Goal: Information Seeking & Learning: Learn about a topic

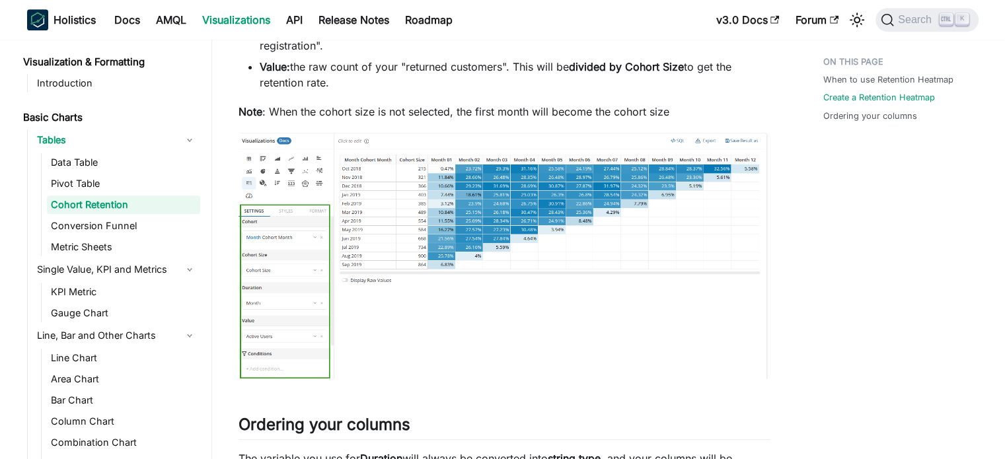
scroll to position [793, 0]
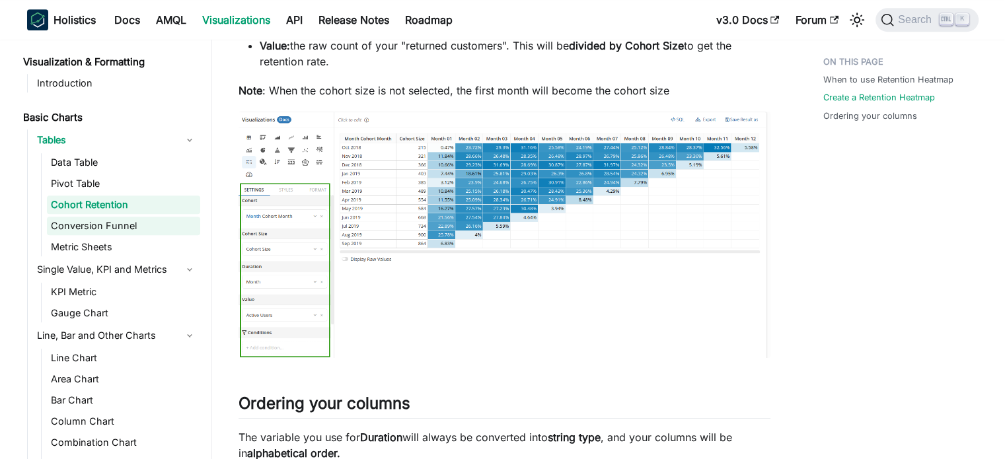
click at [99, 226] on link "Conversion Funnel" at bounding box center [123, 226] width 153 height 18
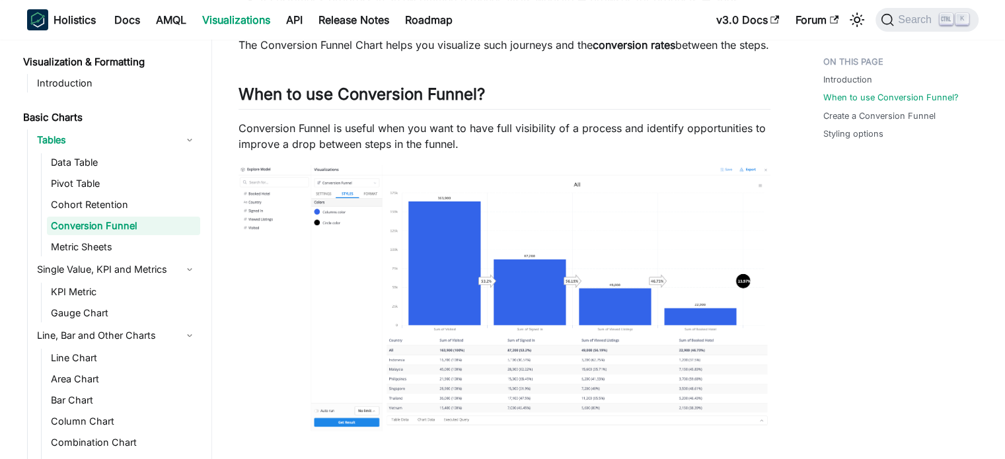
scroll to position [462, 0]
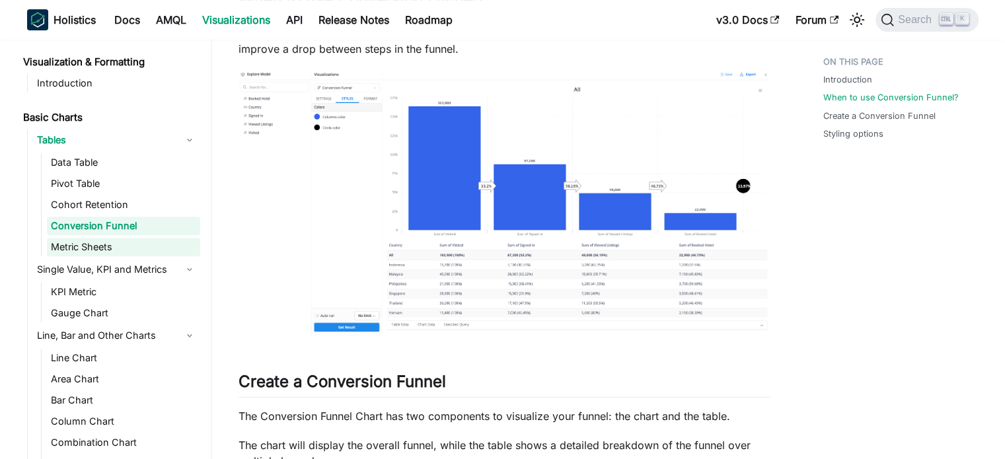
click at [80, 241] on link "Metric Sheets" at bounding box center [123, 247] width 153 height 18
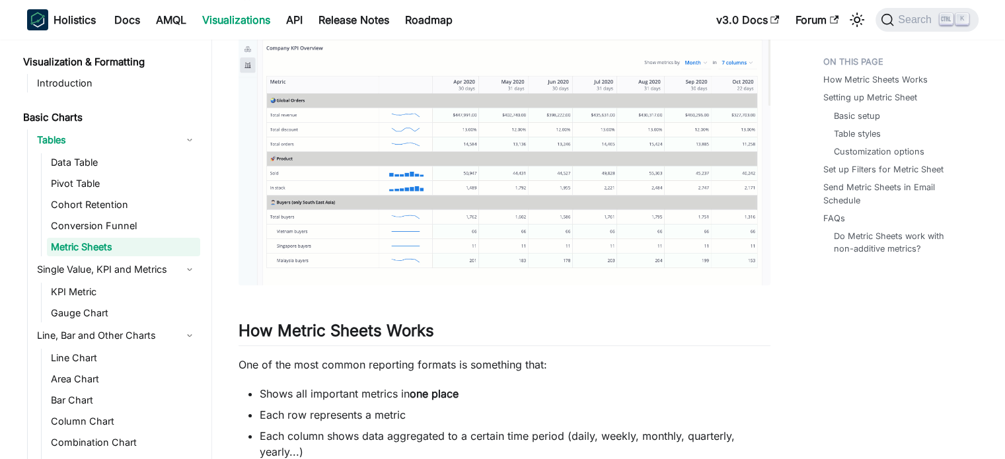
scroll to position [264, 0]
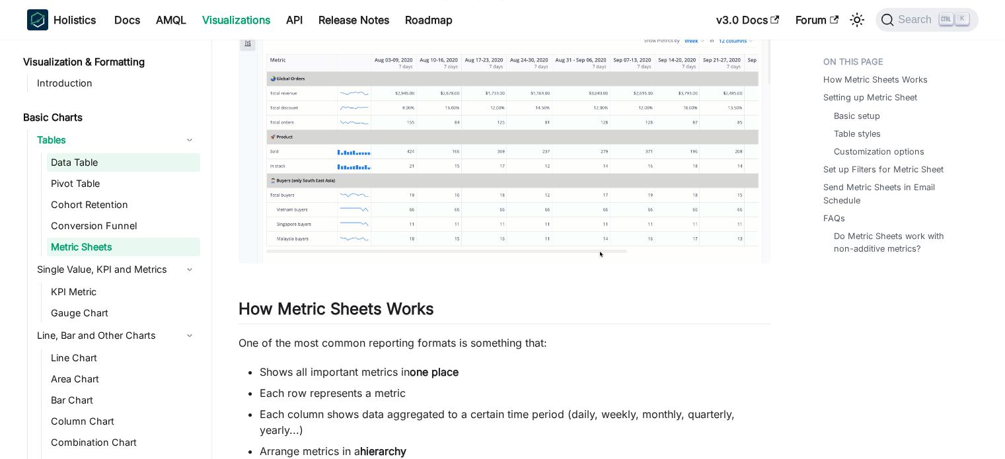
click at [86, 162] on link "Data Table" at bounding box center [123, 162] width 153 height 18
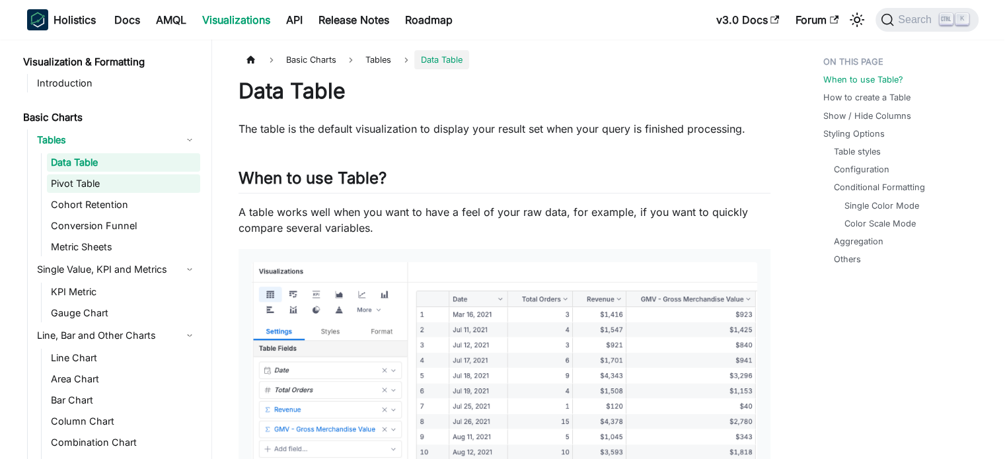
click at [96, 186] on link "Pivot Table" at bounding box center [123, 183] width 153 height 18
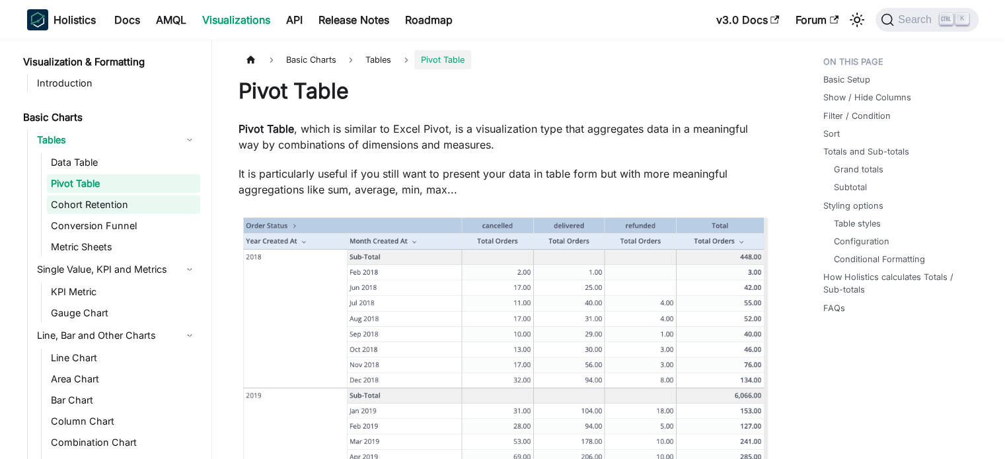
click at [90, 201] on link "Cohort Retention" at bounding box center [123, 205] width 153 height 18
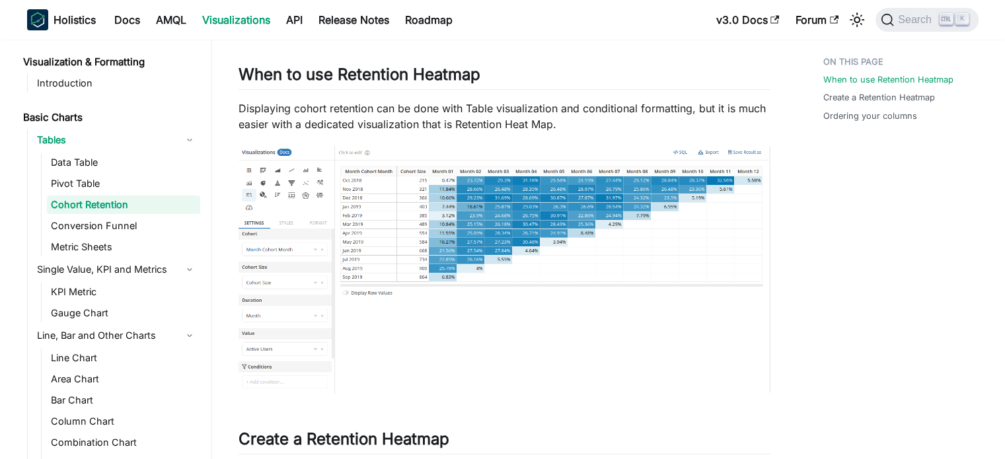
scroll to position [264, 0]
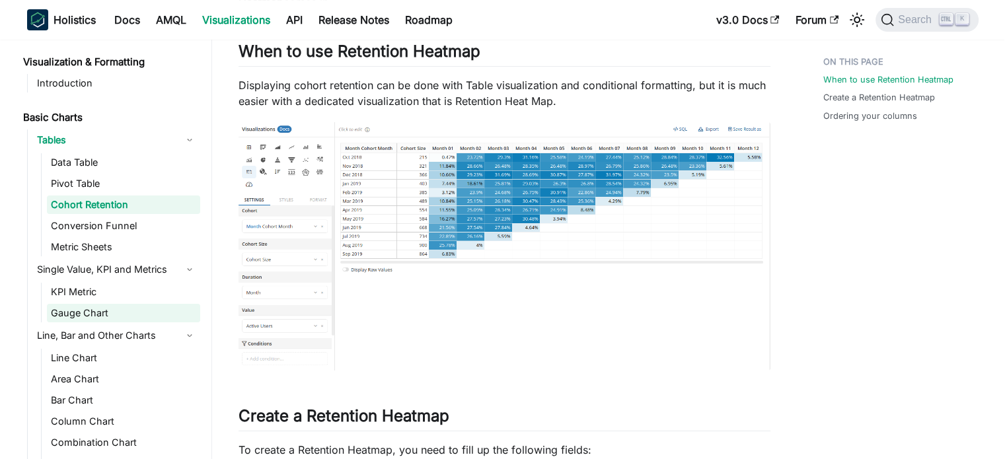
click at [114, 316] on link "Gauge Chart" at bounding box center [123, 313] width 153 height 18
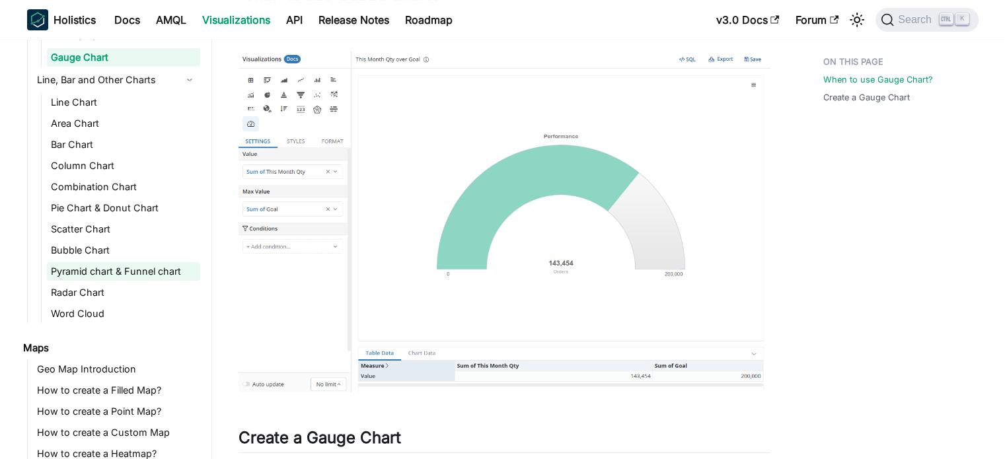
scroll to position [264, 0]
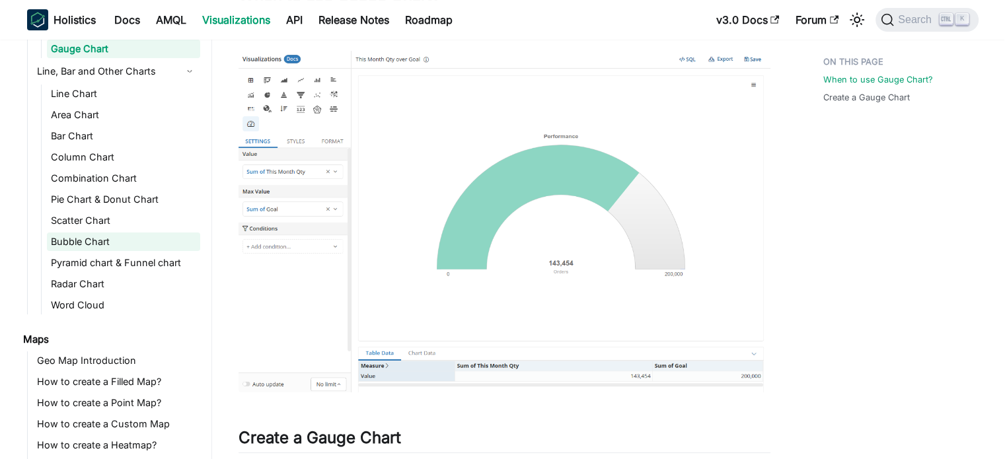
click at [128, 238] on link "Bubble Chart" at bounding box center [123, 242] width 153 height 18
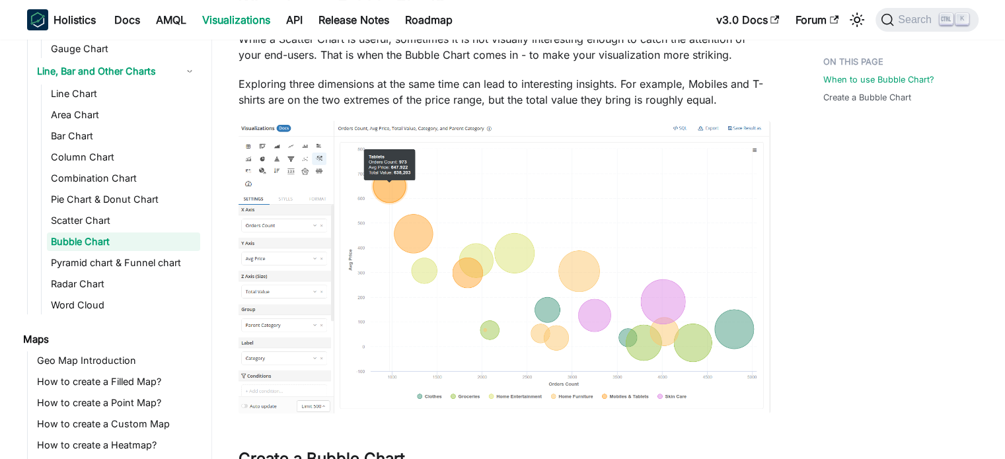
scroll to position [198, 0]
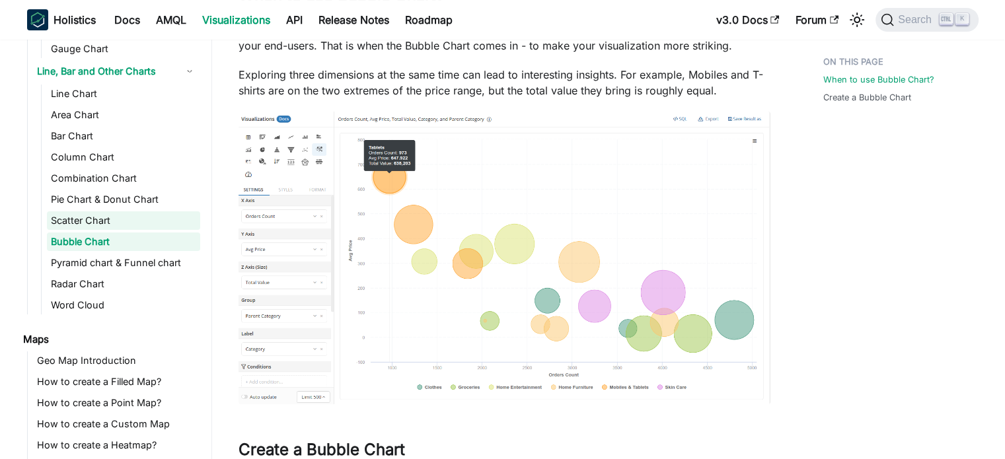
click at [129, 221] on link "Scatter Chart" at bounding box center [123, 220] width 153 height 18
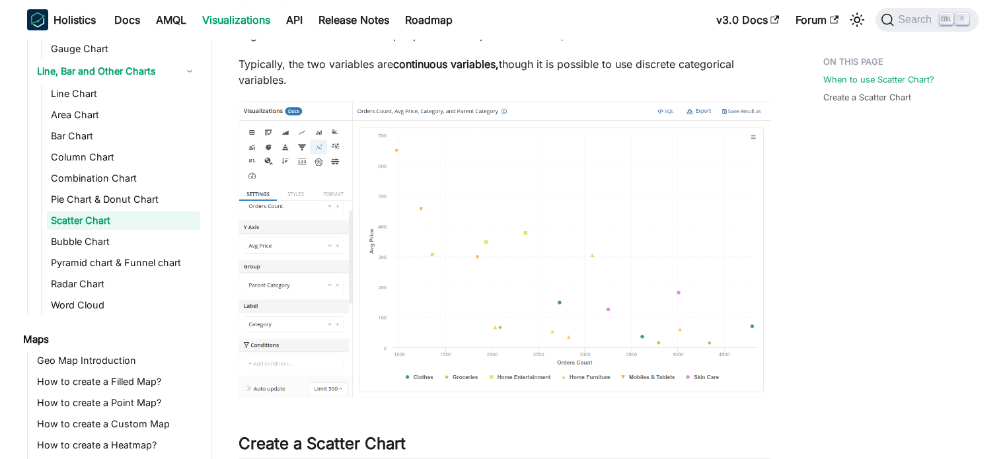
scroll to position [264, 0]
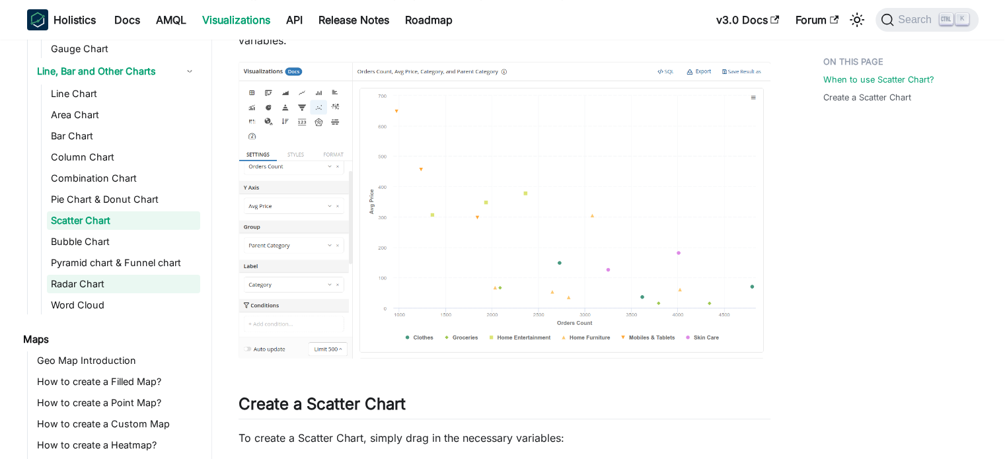
click at [101, 282] on link "Radar Chart" at bounding box center [123, 284] width 153 height 18
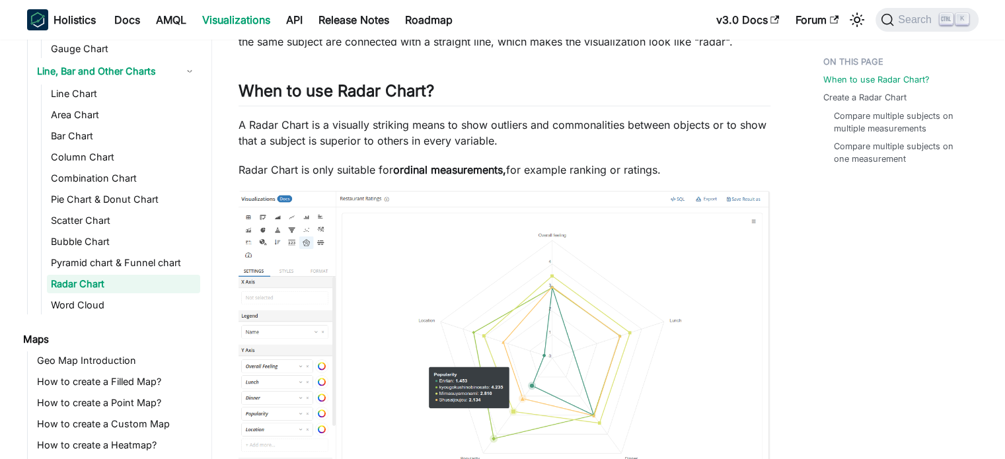
scroll to position [198, 0]
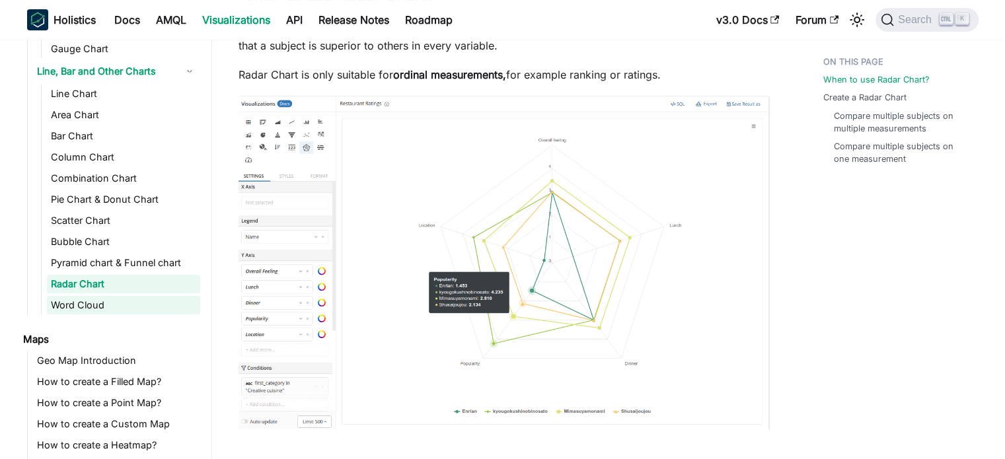
click at [81, 307] on link "Word Cloud" at bounding box center [123, 305] width 153 height 18
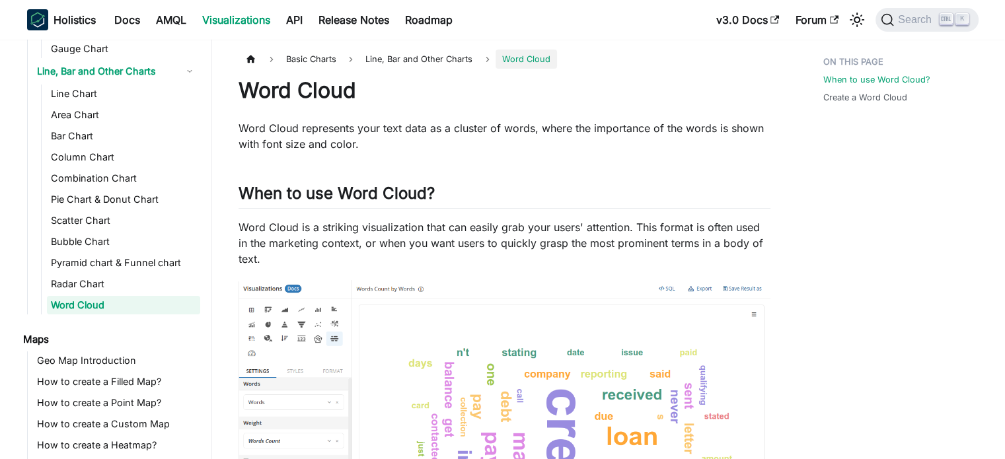
scroll to position [264, 0]
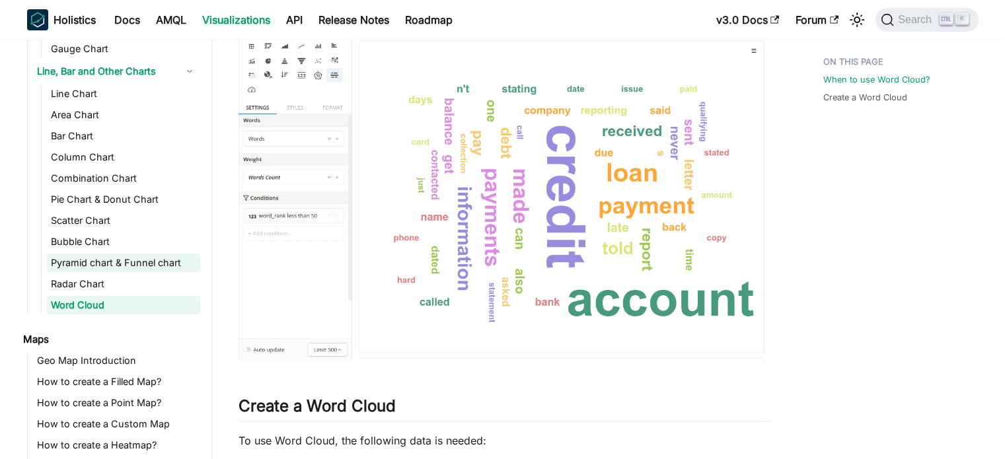
click at [135, 258] on link "Pyramid chart & Funnel chart" at bounding box center [123, 263] width 153 height 18
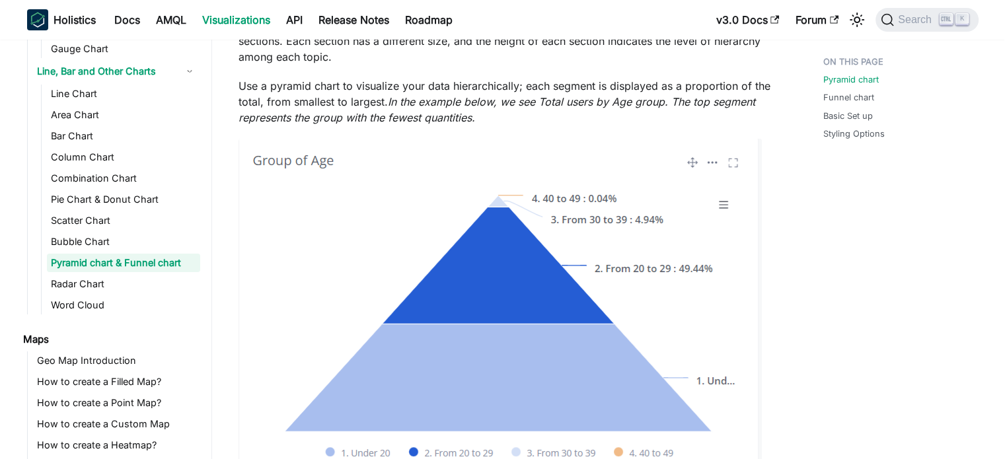
scroll to position [264, 0]
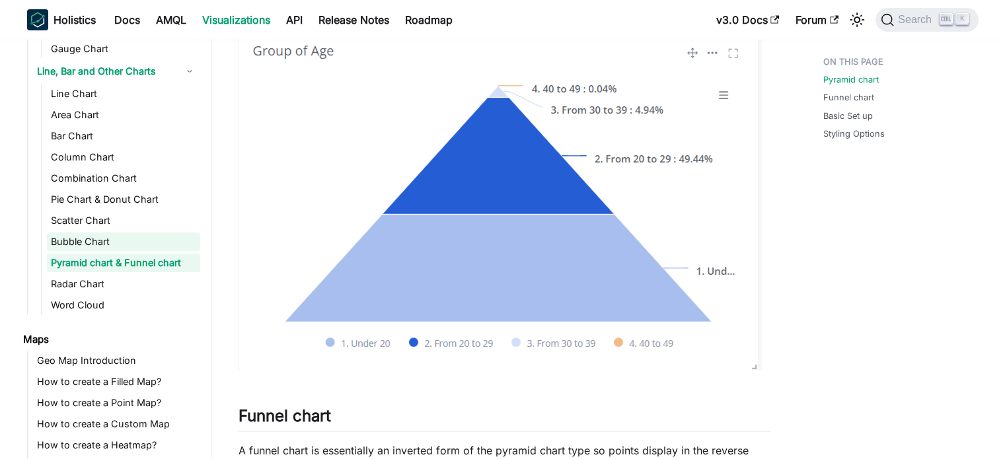
click at [105, 237] on link "Bubble Chart" at bounding box center [123, 242] width 153 height 18
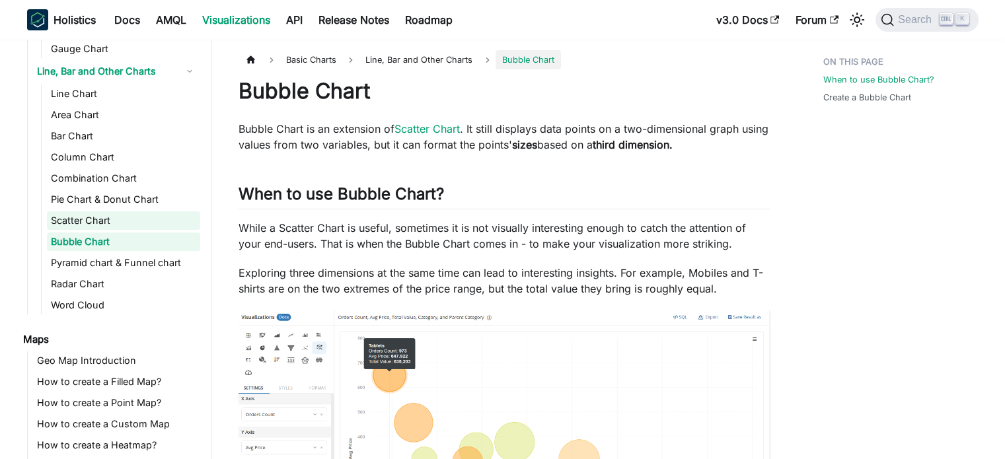
click at [112, 214] on link "Scatter Chart" at bounding box center [123, 220] width 153 height 18
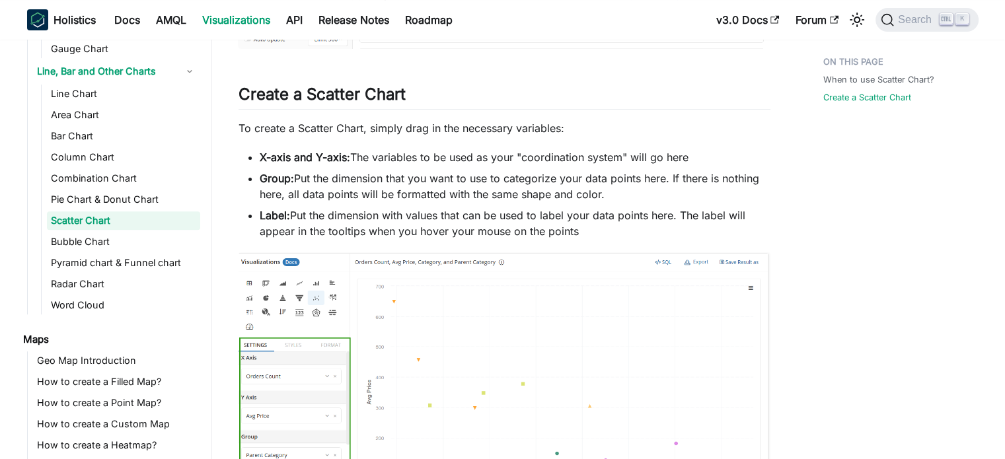
scroll to position [595, 0]
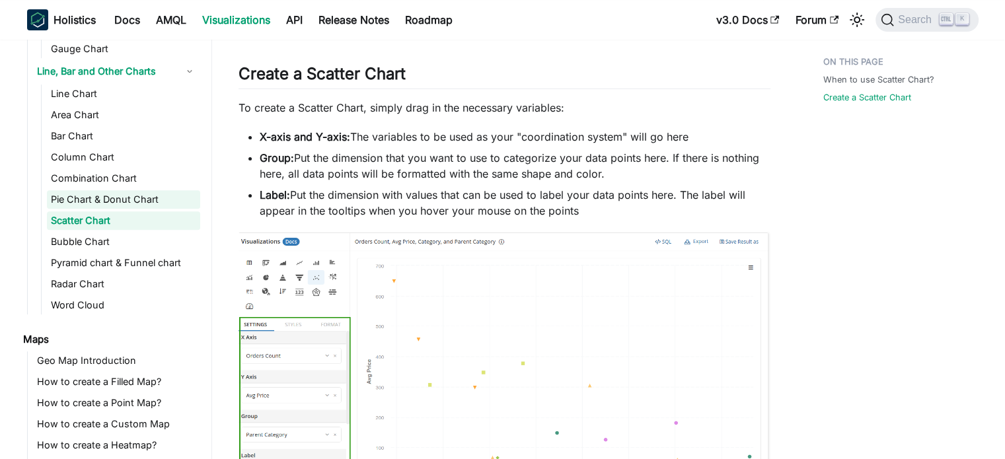
click at [115, 200] on link "Pie Chart & Donut Chart" at bounding box center [123, 199] width 153 height 18
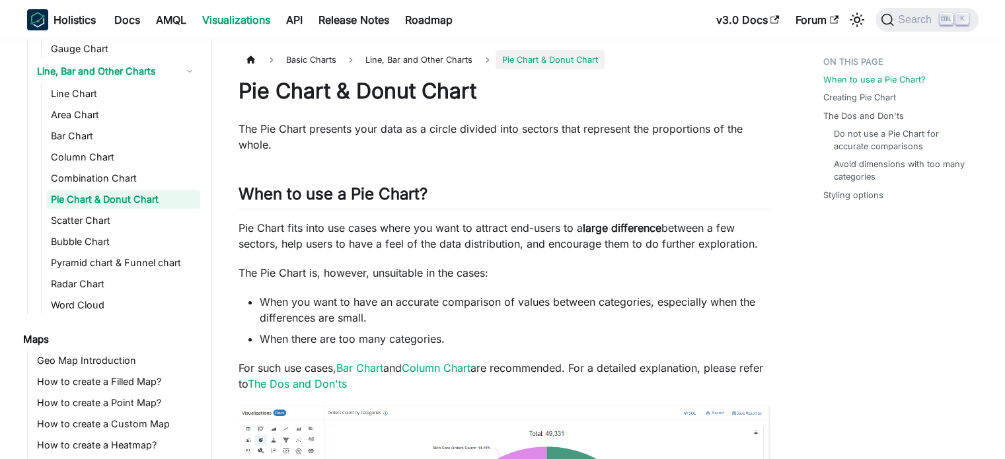
scroll to position [264, 0]
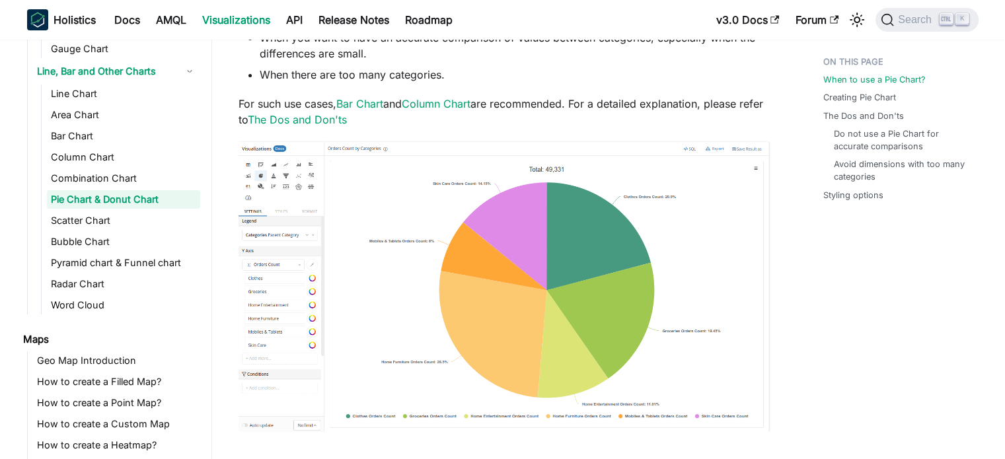
click at [71, 168] on ul "Line Chart Area Chart Bar Chart Column Chart Combination Chart Pie Chart & Donu…" at bounding box center [120, 200] width 159 height 230
click at [79, 186] on link "Combination Chart" at bounding box center [123, 178] width 153 height 18
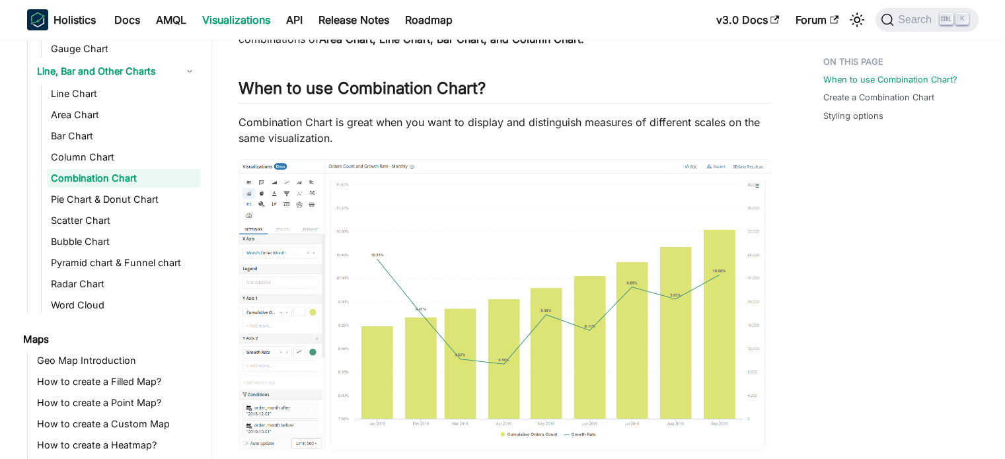
scroll to position [198, 0]
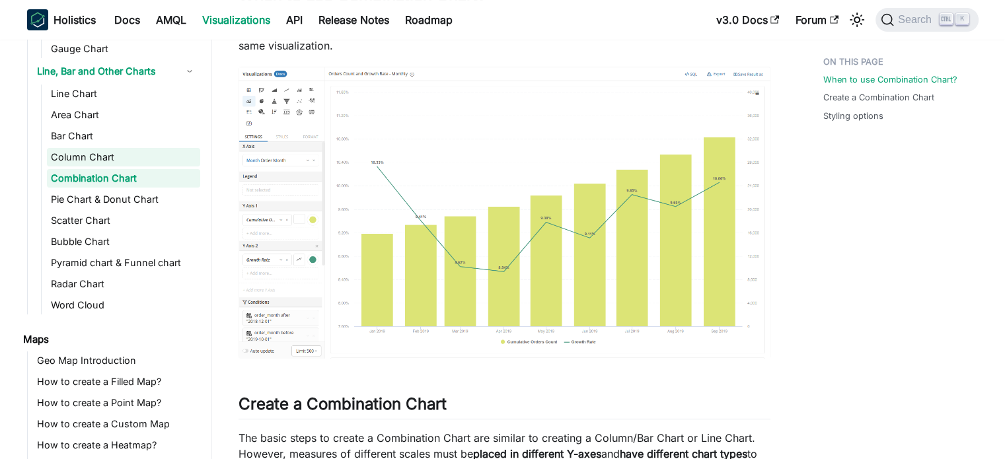
click at [111, 158] on link "Column Chart" at bounding box center [123, 157] width 153 height 18
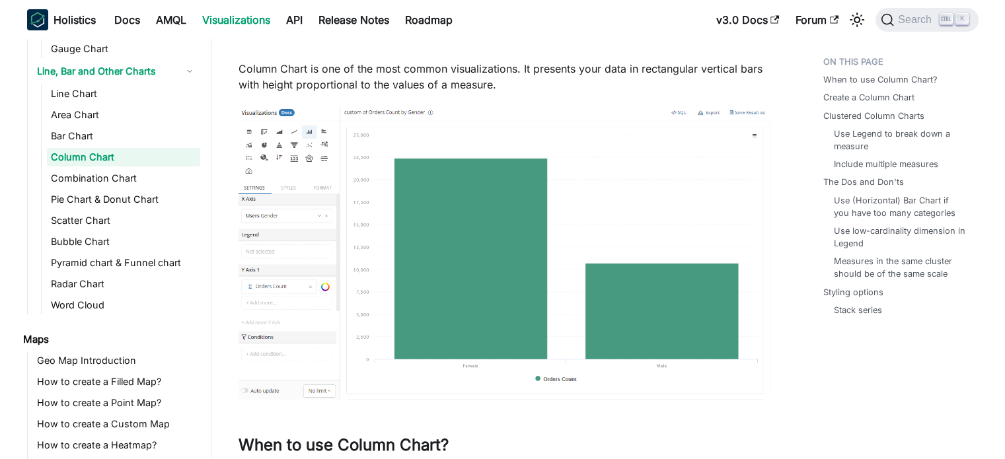
scroll to position [132, 0]
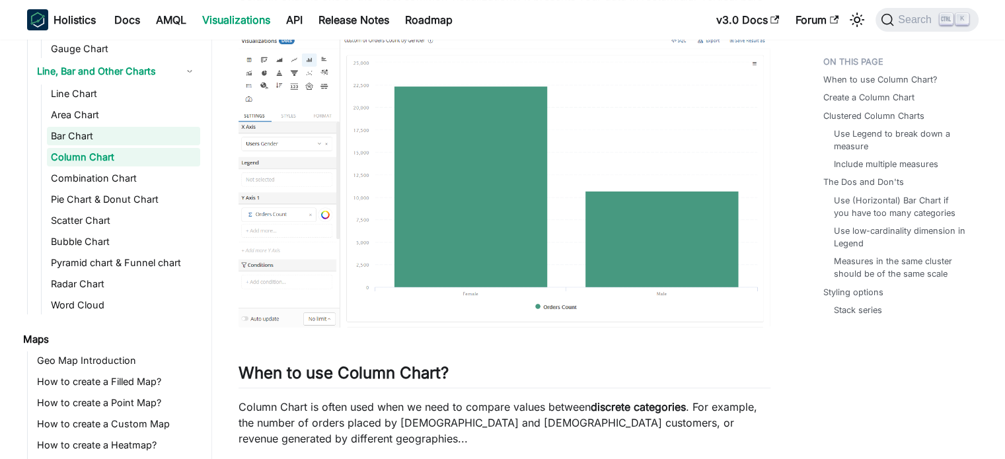
click at [59, 134] on link "Bar Chart" at bounding box center [123, 136] width 153 height 18
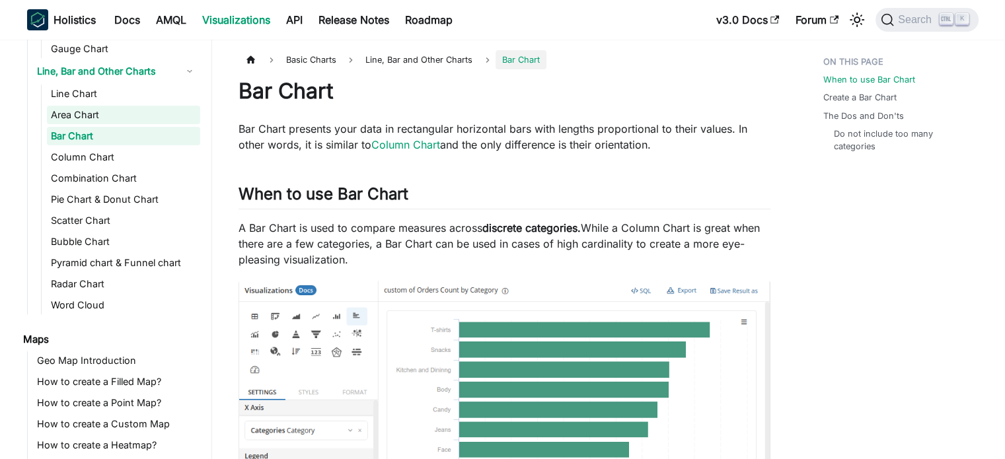
click at [147, 114] on link "Area Chart" at bounding box center [123, 115] width 153 height 18
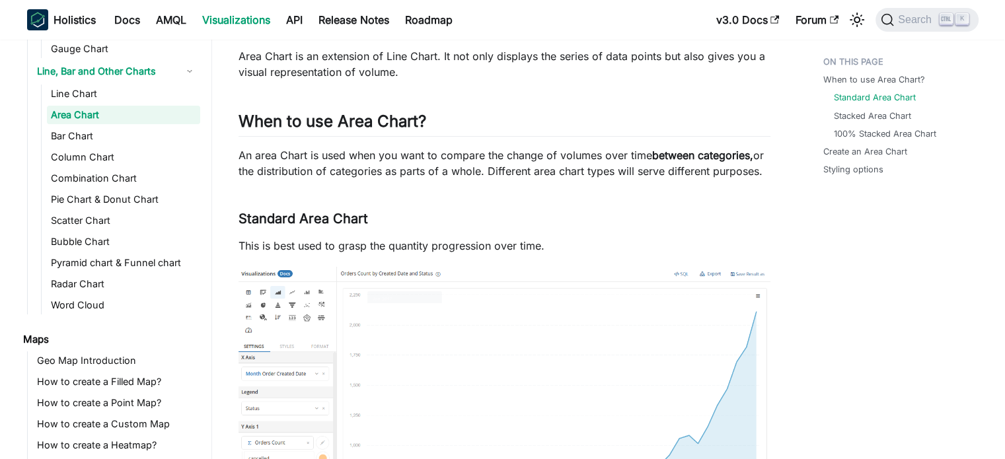
scroll to position [66, 0]
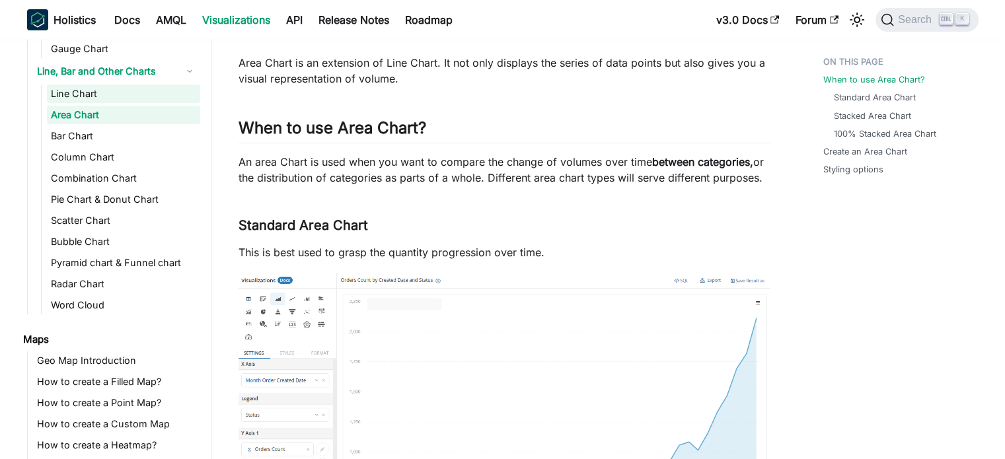
click at [88, 97] on link "Line Chart" at bounding box center [123, 94] width 153 height 18
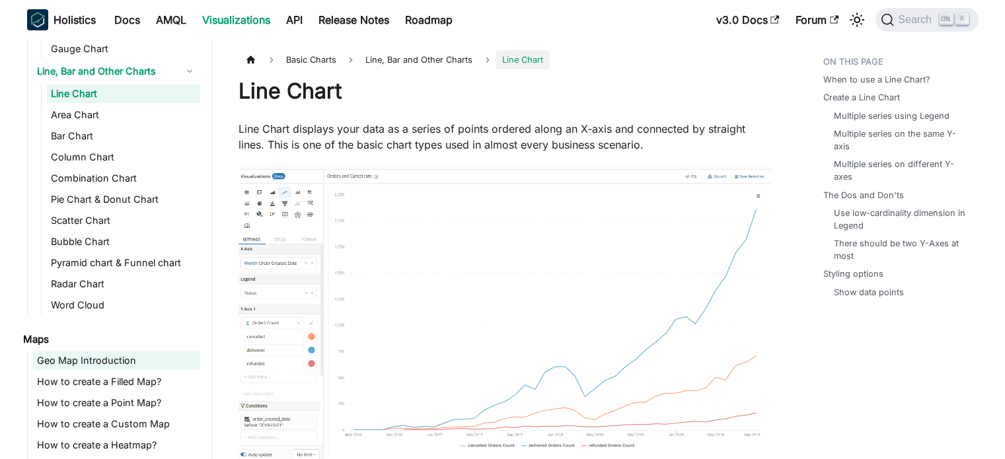
click at [104, 353] on link "Geo Map Introduction" at bounding box center [116, 360] width 167 height 18
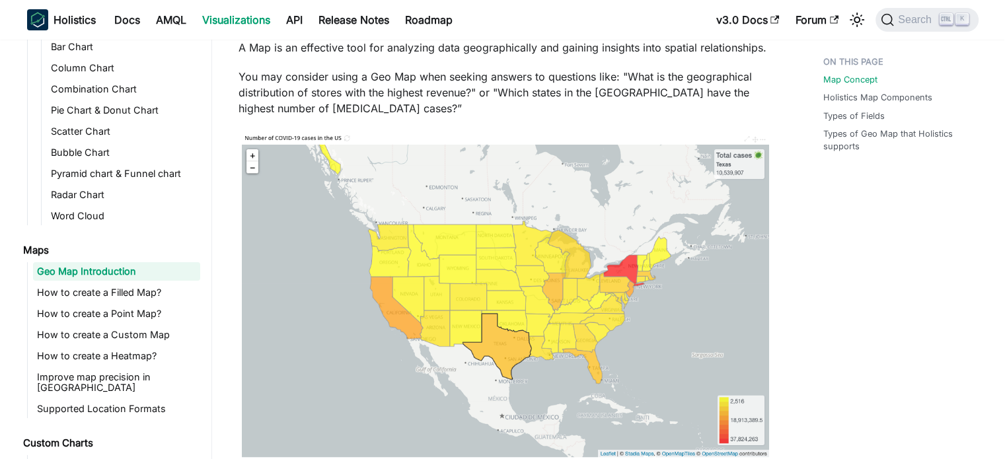
scroll to position [396, 0]
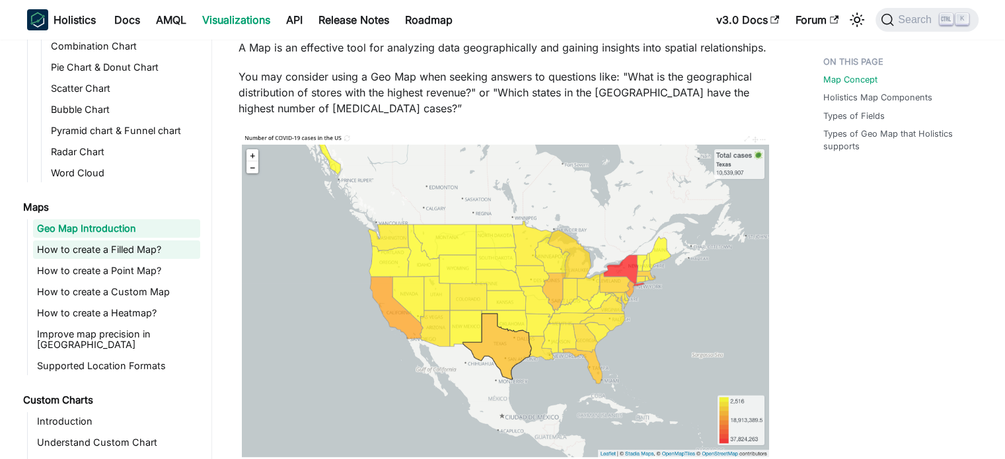
click at [90, 258] on link "How to create a Filled Map?" at bounding box center [116, 249] width 167 height 18
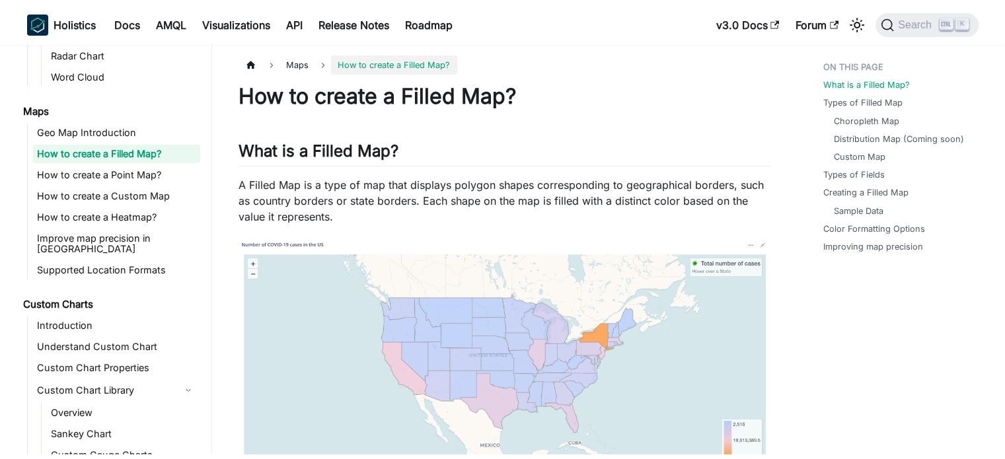
scroll to position [529, 0]
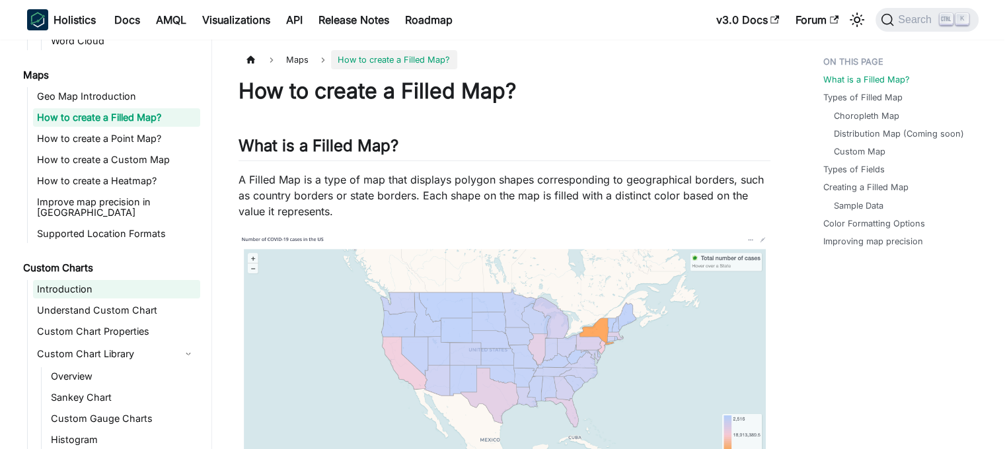
click at [89, 282] on link "Introduction" at bounding box center [116, 289] width 167 height 18
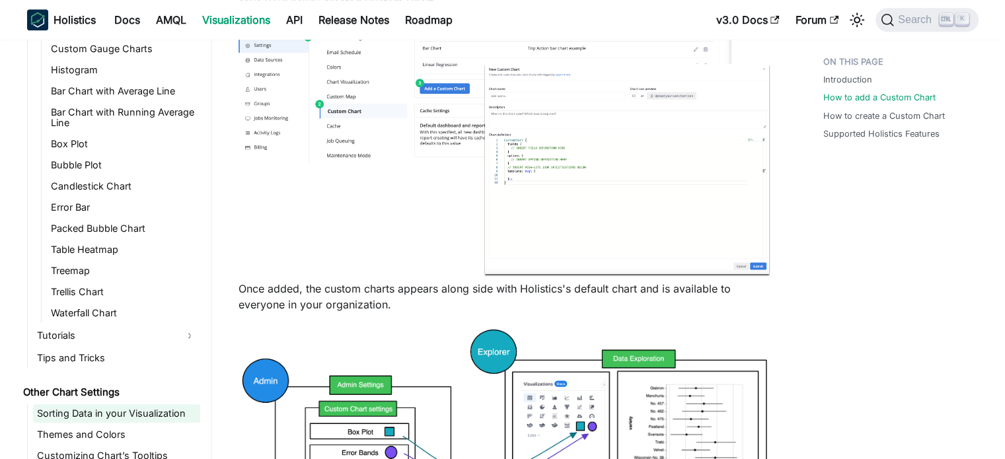
click at [96, 410] on link "Sorting Data in your Visualization" at bounding box center [116, 413] width 167 height 18
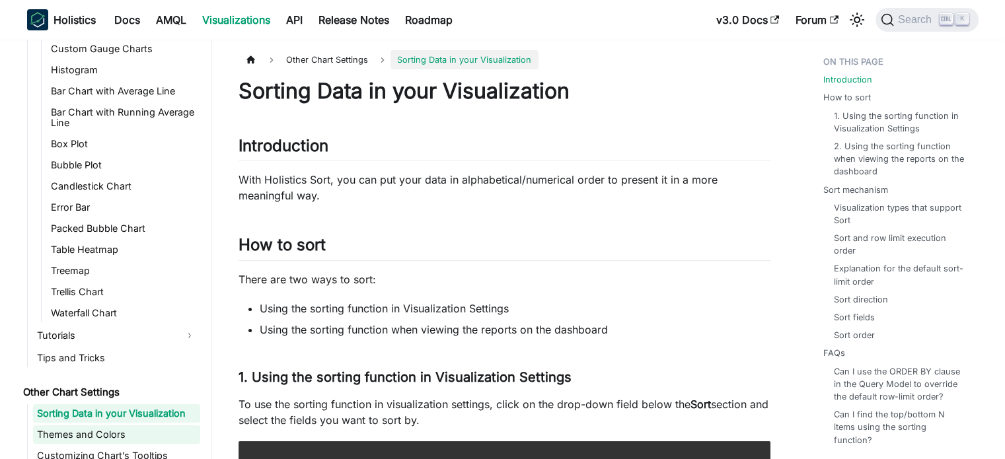
click at [126, 431] on link "Themes and Colors" at bounding box center [116, 434] width 167 height 18
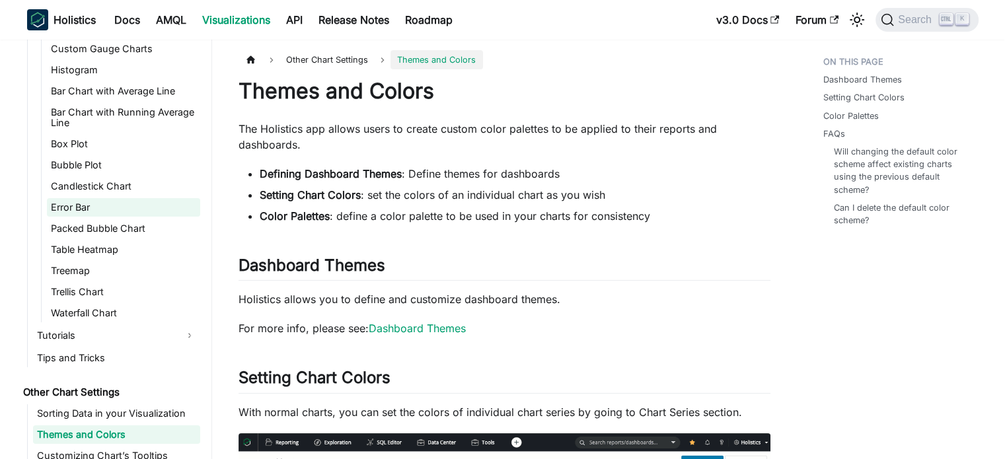
click at [109, 198] on link "Error Bar" at bounding box center [123, 207] width 153 height 18
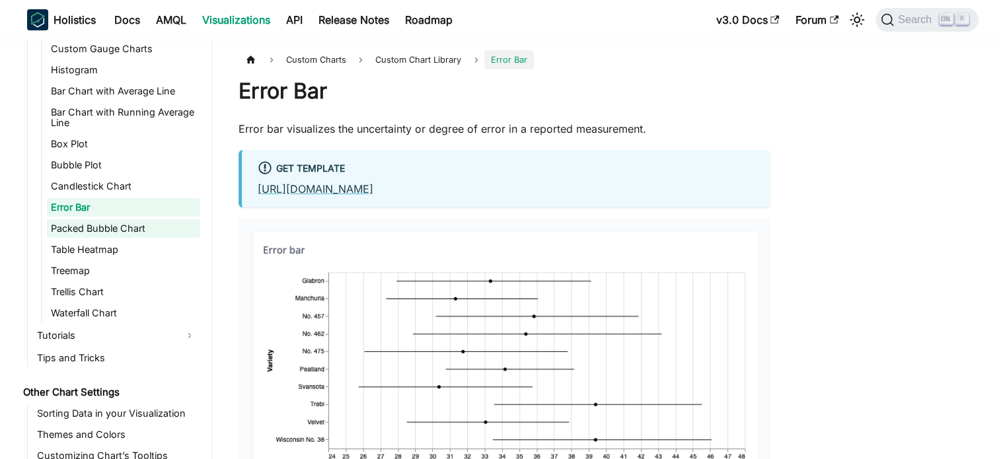
click at [111, 219] on link "Packed Bubble Chart" at bounding box center [123, 228] width 153 height 18
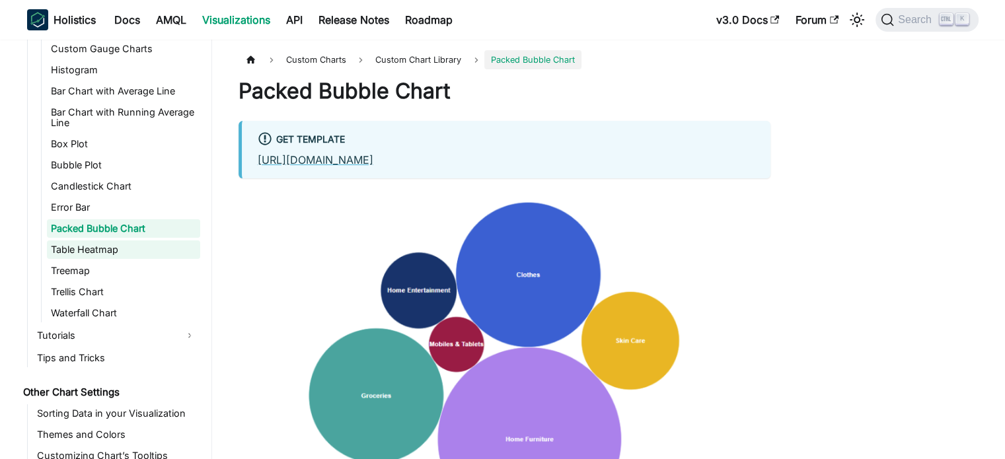
click at [96, 240] on link "Table Heatmap" at bounding box center [123, 249] width 153 height 18
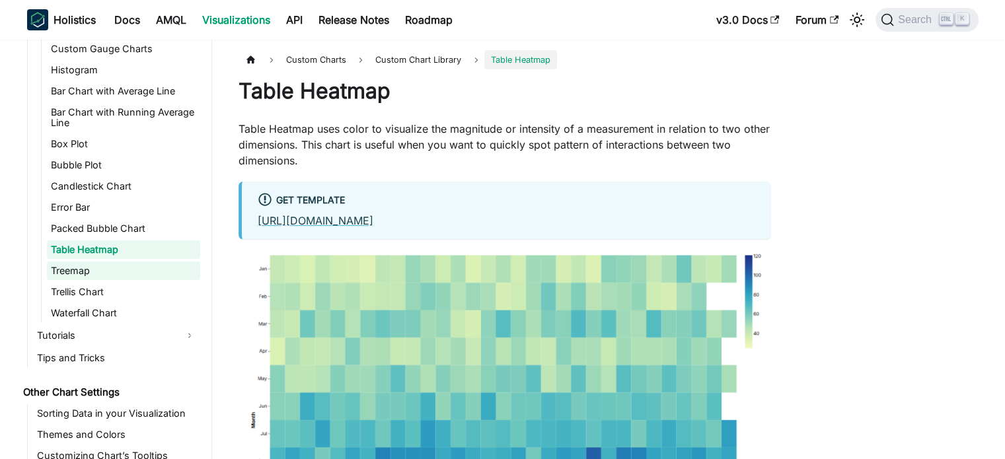
click at [98, 262] on link "Treemap" at bounding box center [123, 271] width 153 height 18
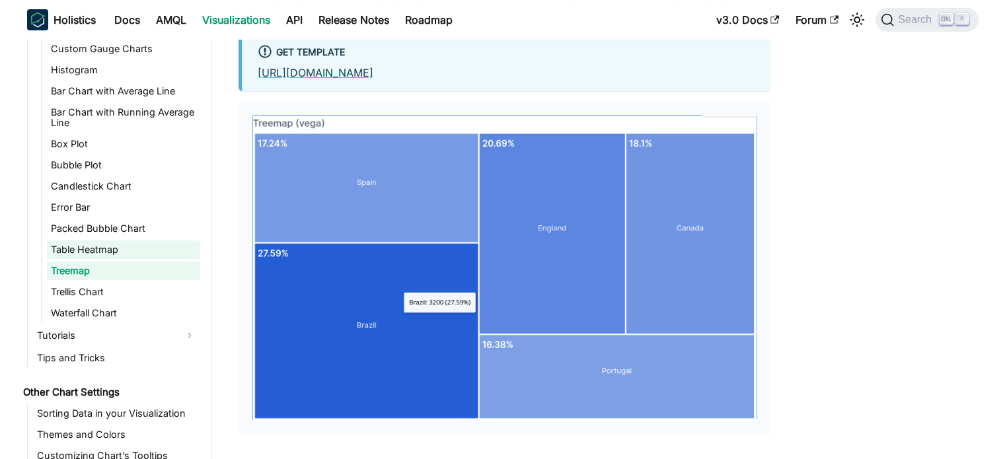
click at [107, 240] on link "Table Heatmap" at bounding box center [123, 249] width 153 height 18
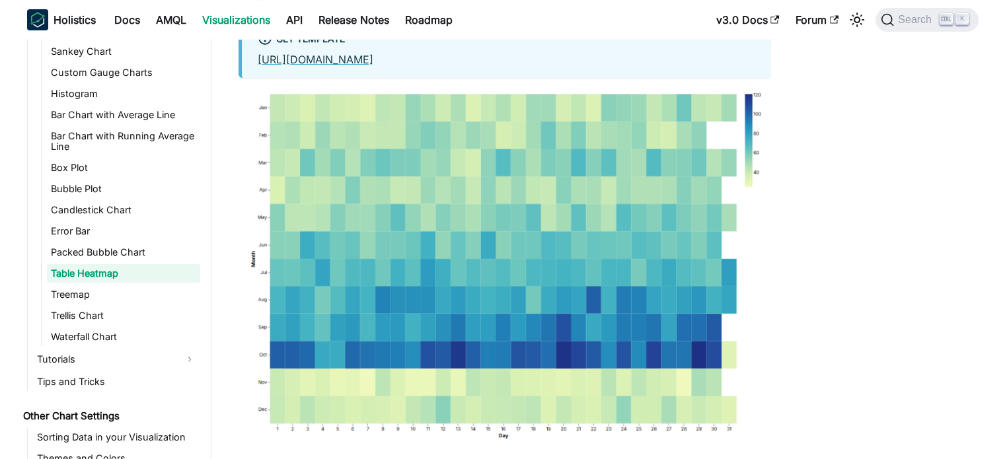
scroll to position [132, 0]
